Goal: Information Seeking & Learning: Learn about a topic

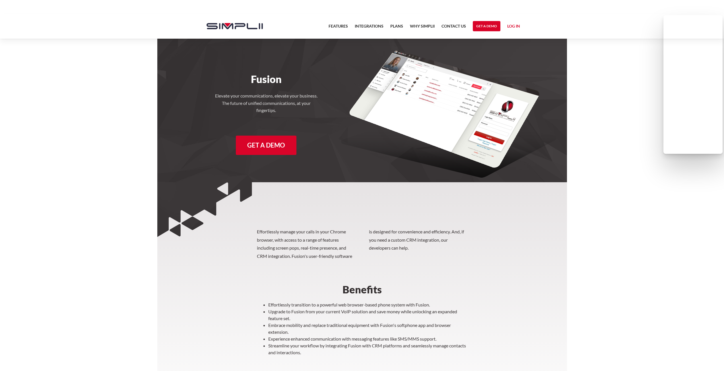
click at [514, 30] on link "Log in" at bounding box center [513, 27] width 13 height 9
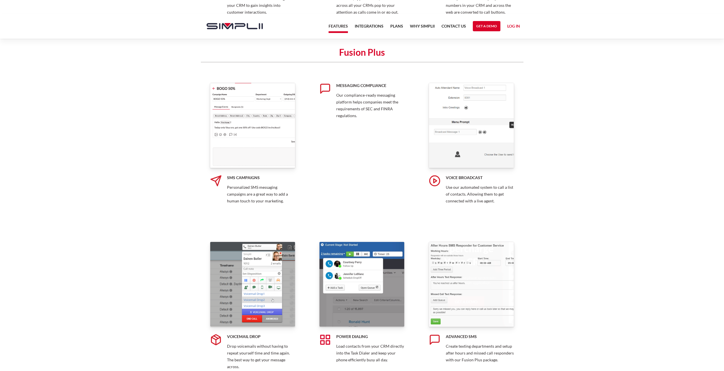
scroll to position [597, 0]
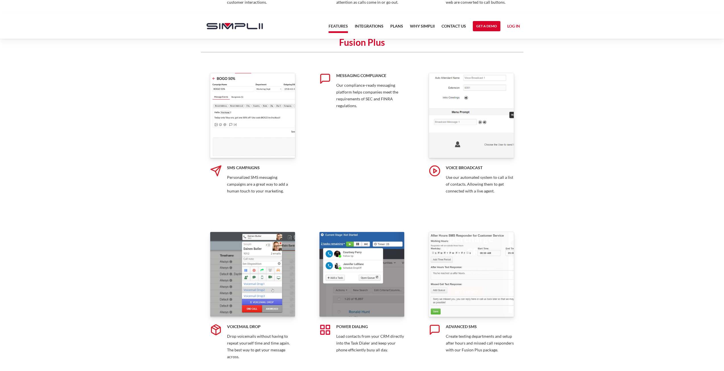
click at [353, 193] on link "Messaging Compliance Our compliance-ready messaging platform helps companies me…" at bounding box center [361, 140] width 85 height 135
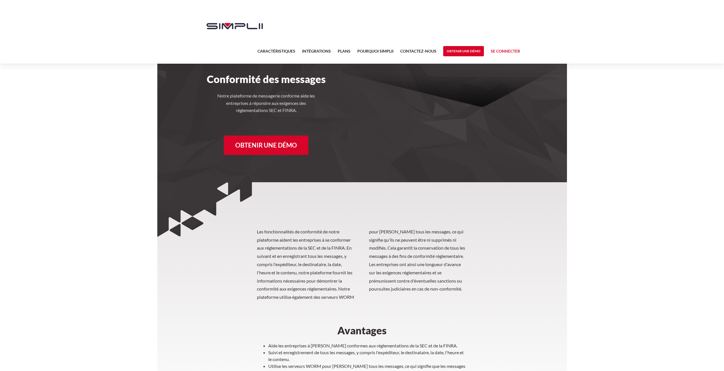
click at [158, 253] on section "Les fonctionnalités de conformité de notre plateforme aident les entreprises à …" at bounding box center [362, 337] width 410 height 310
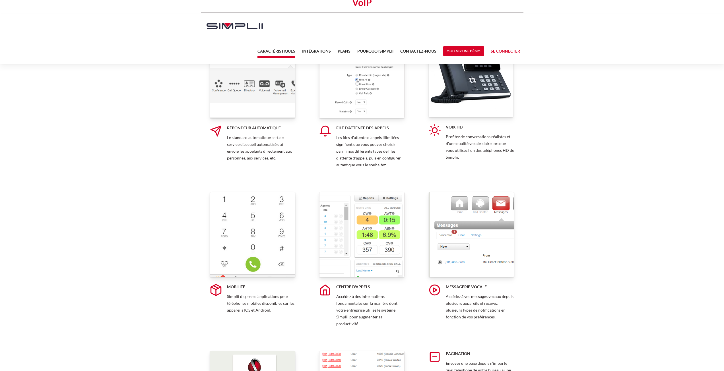
scroll to position [1479, 0]
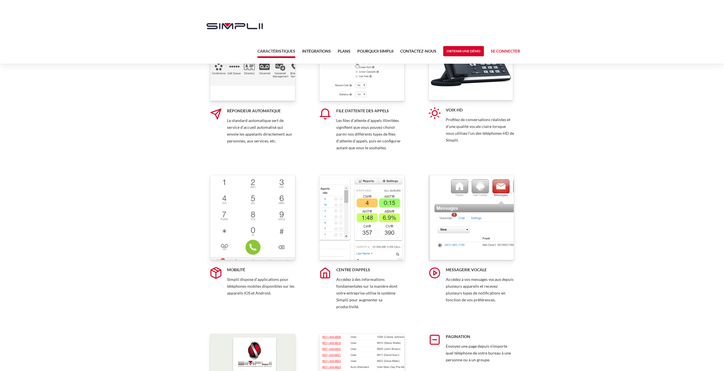
click at [262, 226] on img at bounding box center [252, 217] width 85 height 85
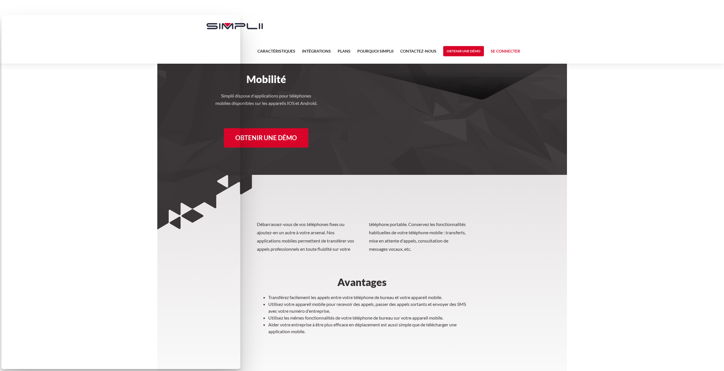
click at [674, 139] on body "Caractéristiques Intégrations Produits Plans Pourquoi Simplii Contactez-nous Ac…" at bounding box center [362, 232] width 724 height 437
click at [624, 163] on body "Caractéristiques Intégrations Produits Plans Pourquoi Simplii Contactez-nous Ac…" at bounding box center [362, 232] width 724 height 437
